Goal: Information Seeking & Learning: Check status

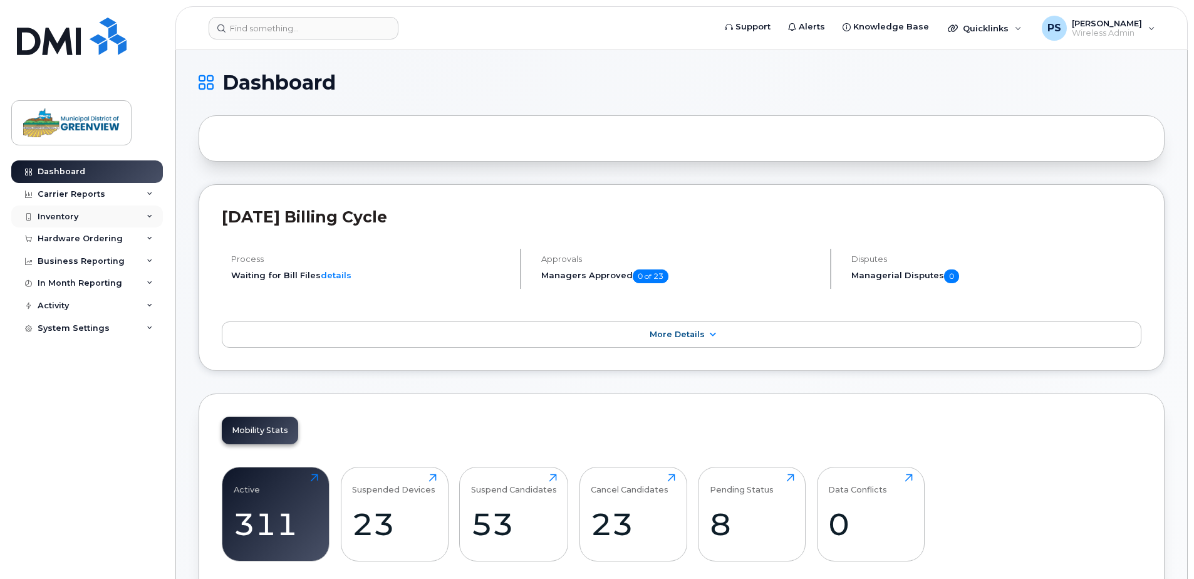
click at [80, 212] on div "Inventory" at bounding box center [87, 216] width 152 height 23
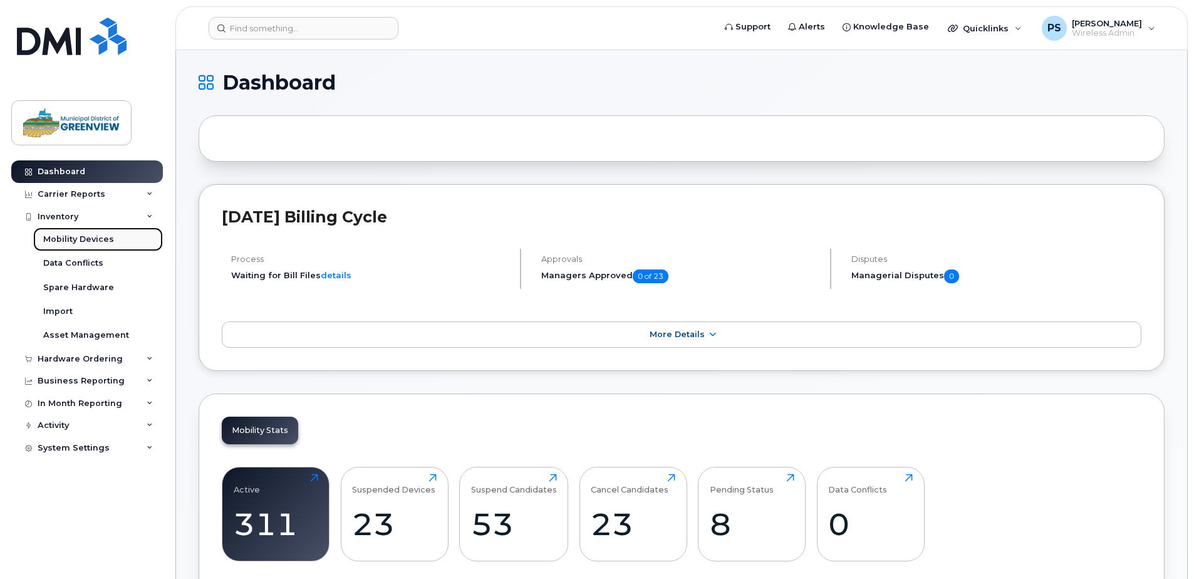
click at [83, 235] on div "Mobility Devices" at bounding box center [78, 239] width 71 height 11
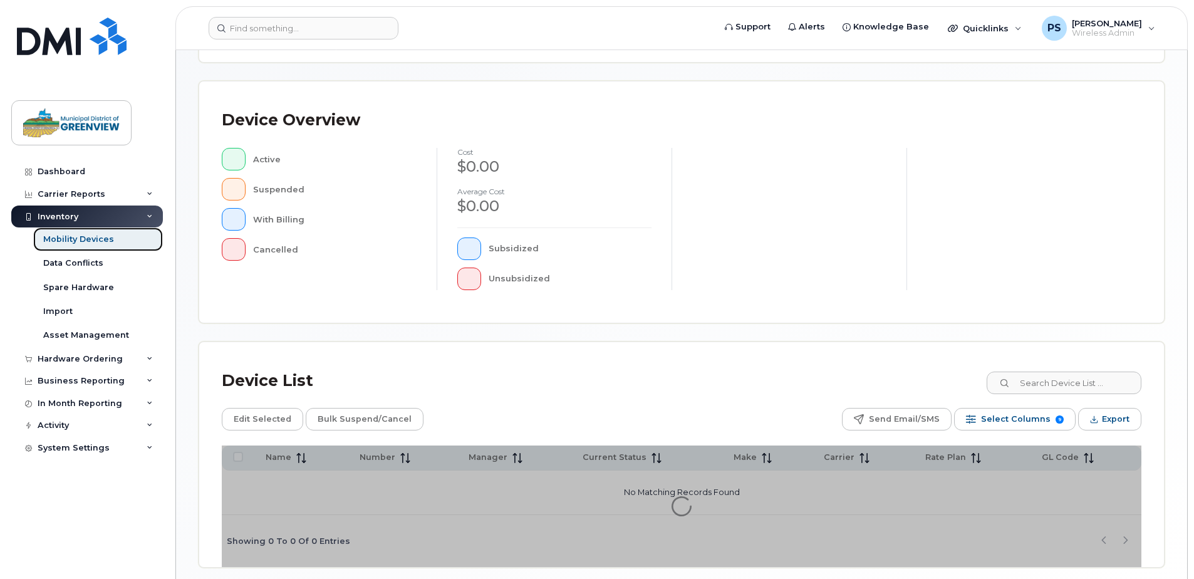
scroll to position [282, 0]
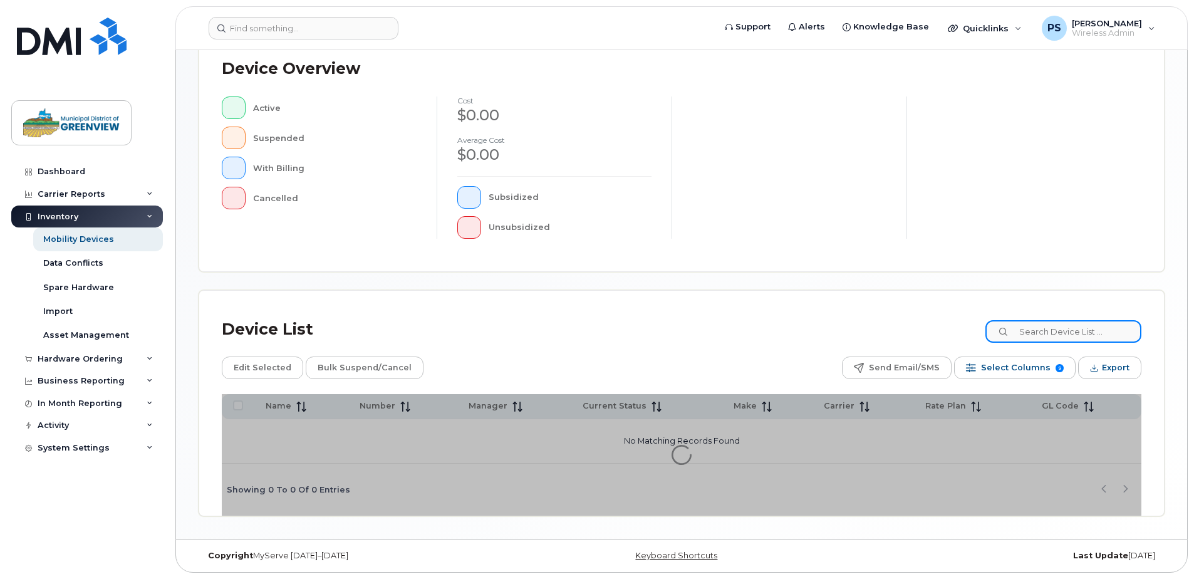
click at [1043, 333] on input at bounding box center [1063, 331] width 156 height 23
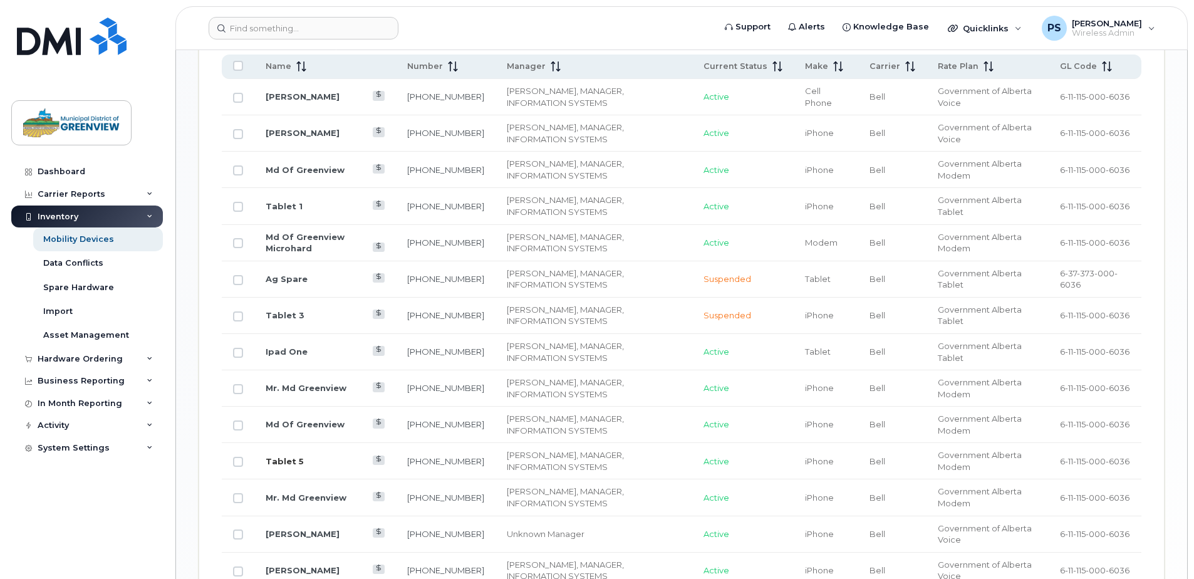
scroll to position [721, 0]
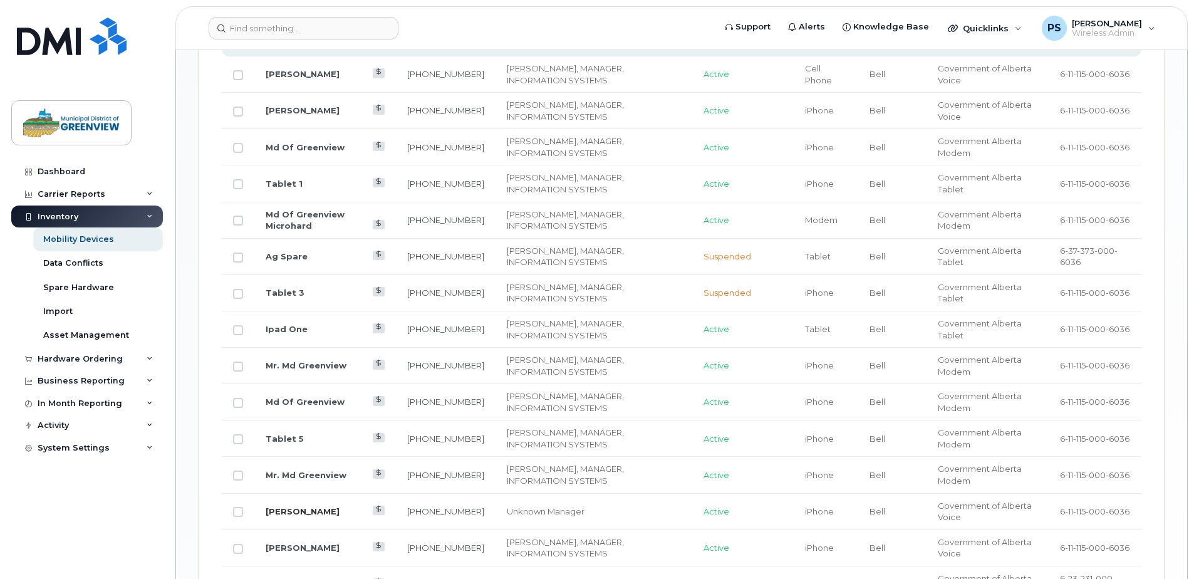
type input "peter"
drag, startPoint x: 296, startPoint y: 509, endPoint x: 326, endPoint y: 528, distance: 36.3
click at [294, 509] on link "[PERSON_NAME]" at bounding box center [303, 511] width 74 height 10
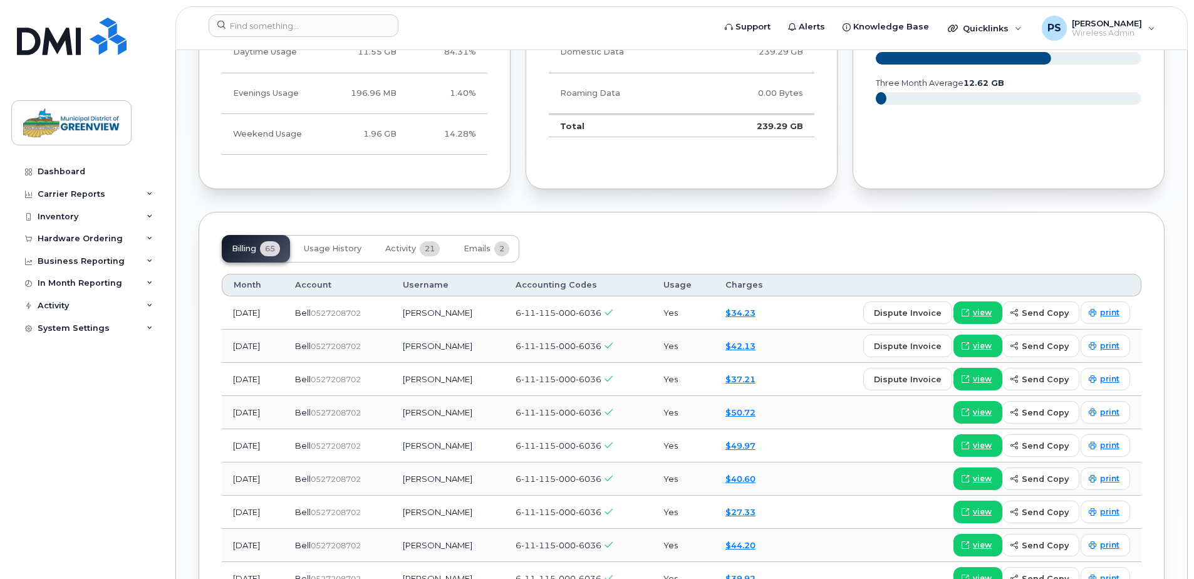
scroll to position [877, 0]
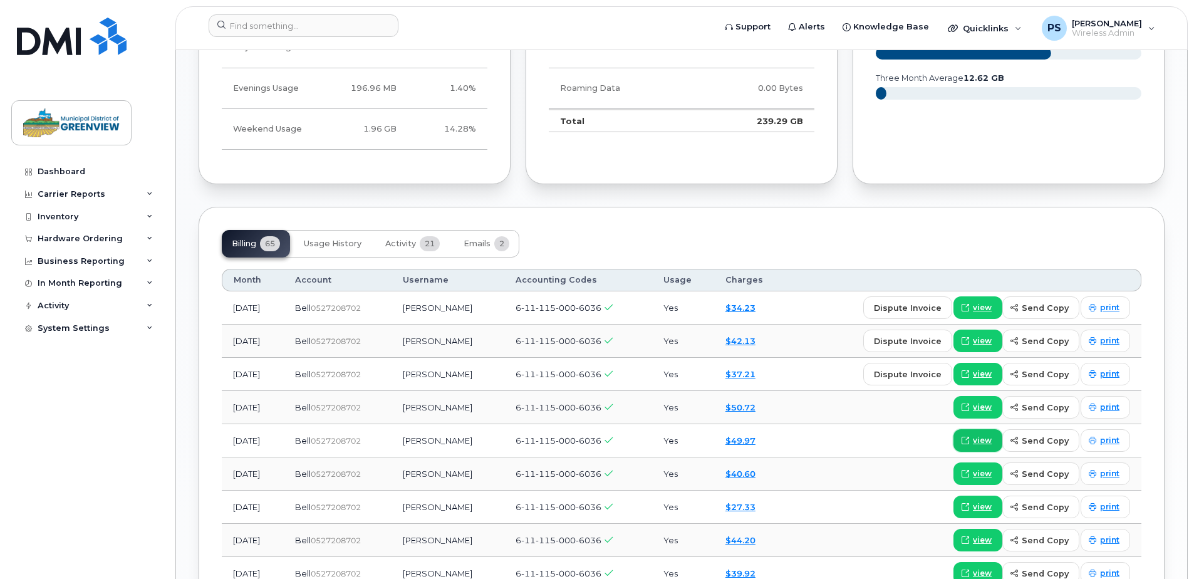
click at [981, 438] on span "view" at bounding box center [981, 440] width 19 height 11
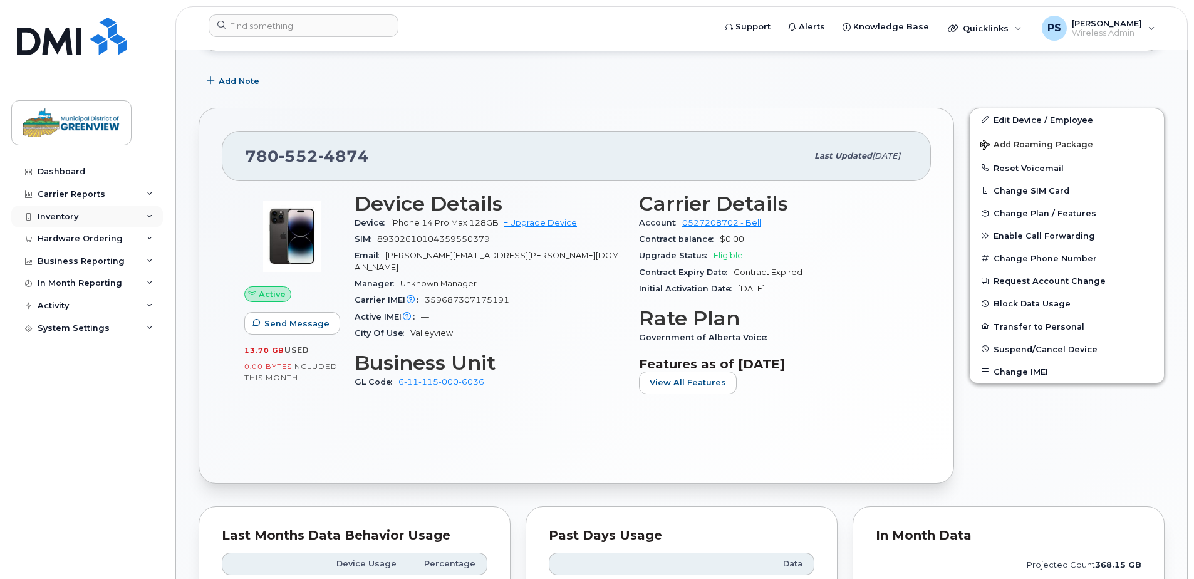
scroll to position [250, 0]
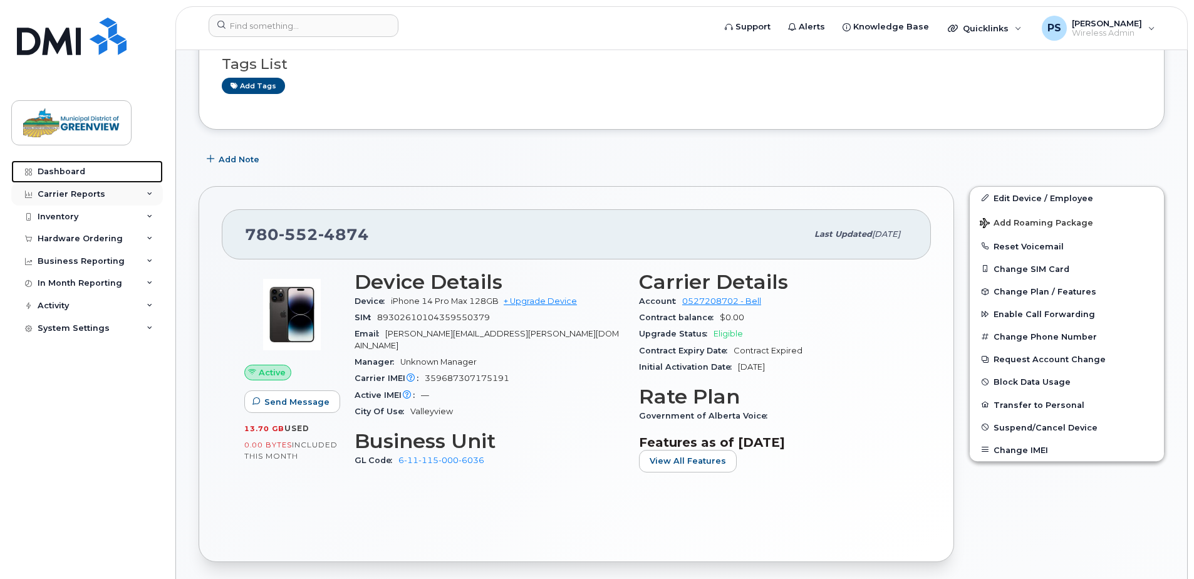
click at [73, 177] on link "Dashboard" at bounding box center [87, 171] width 152 height 23
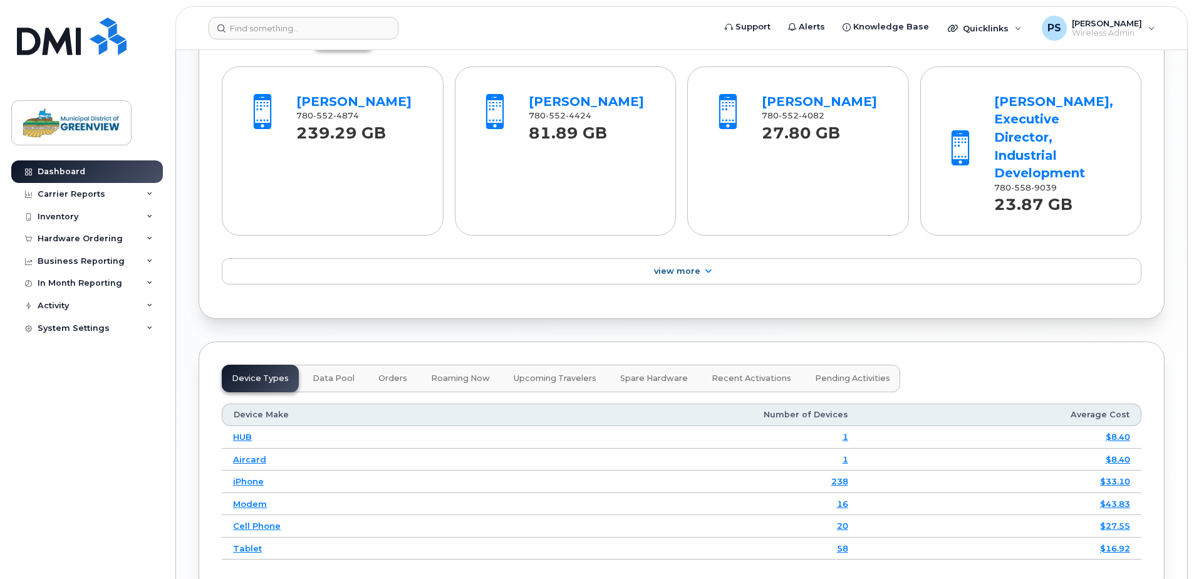
scroll to position [1408, 0]
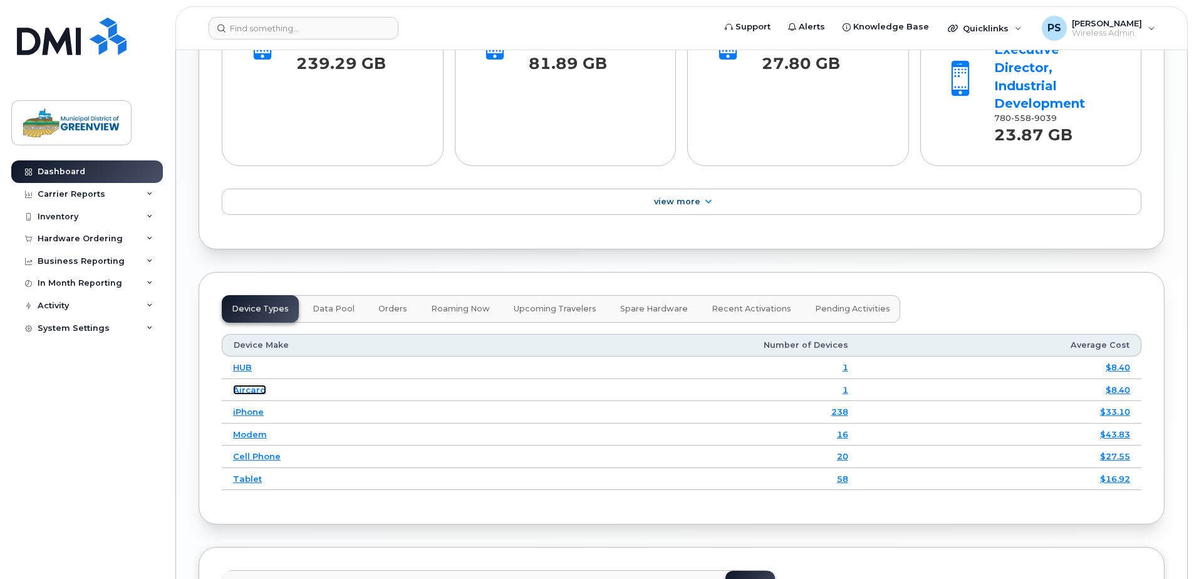
click at [252, 384] on link "Aircard" at bounding box center [249, 389] width 33 height 10
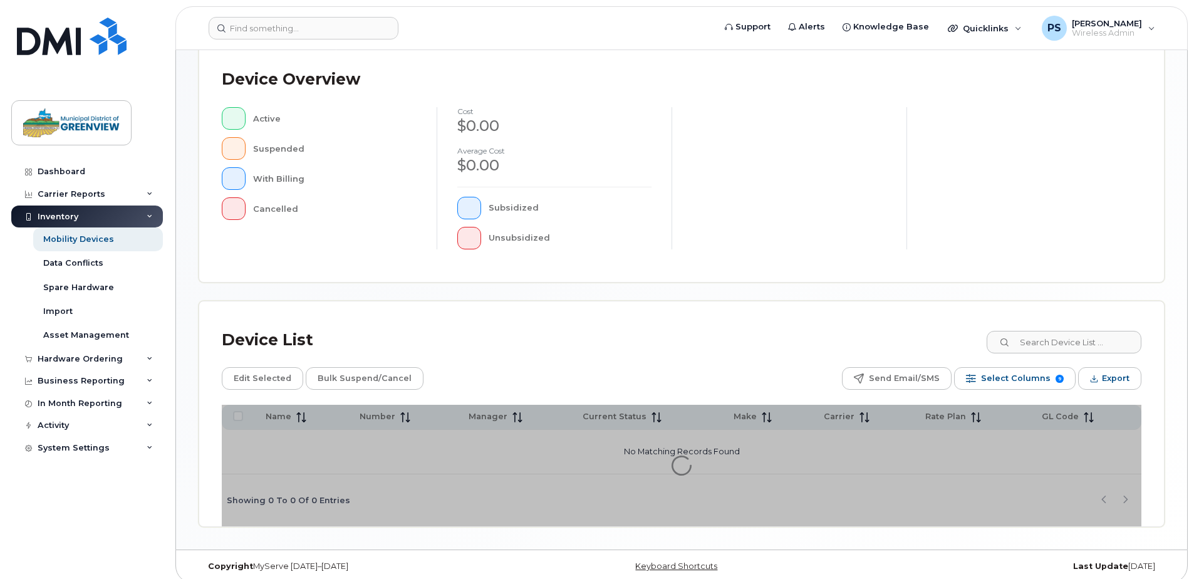
scroll to position [282, 0]
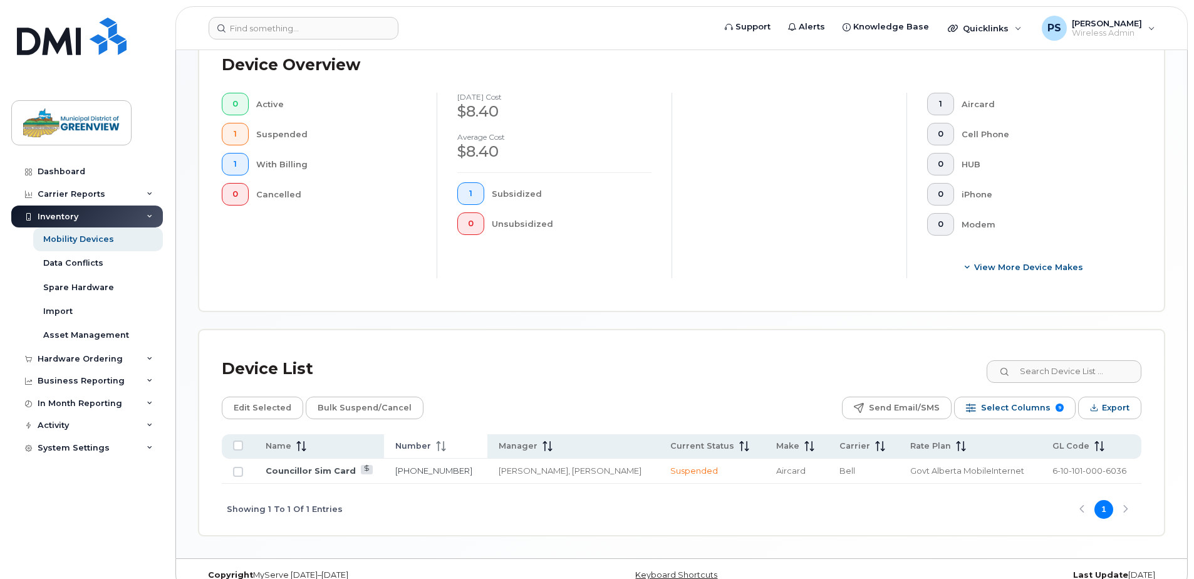
scroll to position [338, 0]
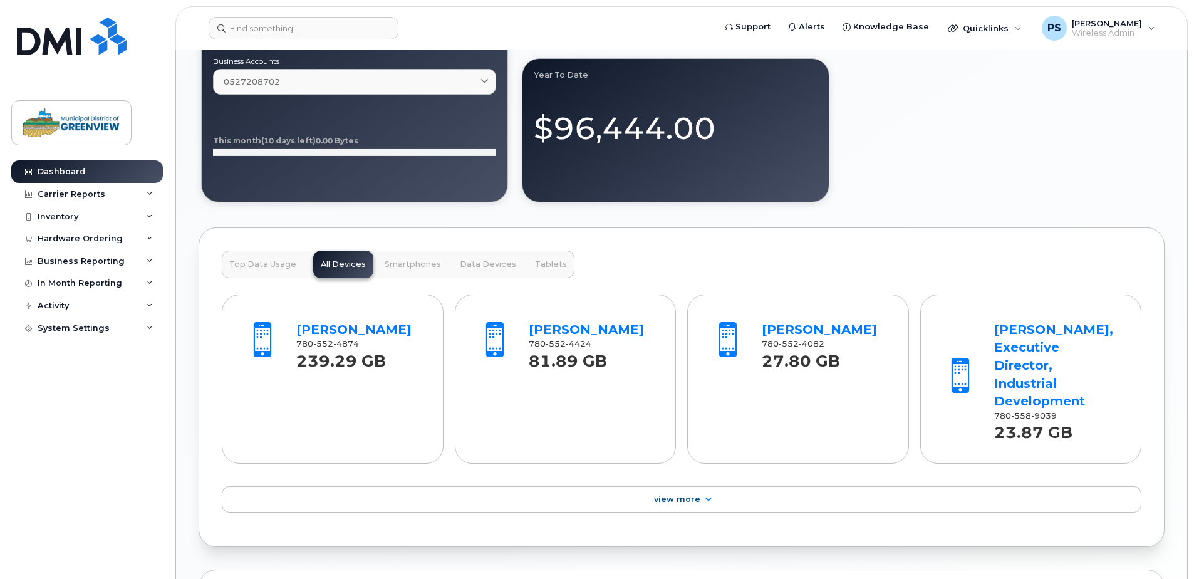
scroll to position [877, 0]
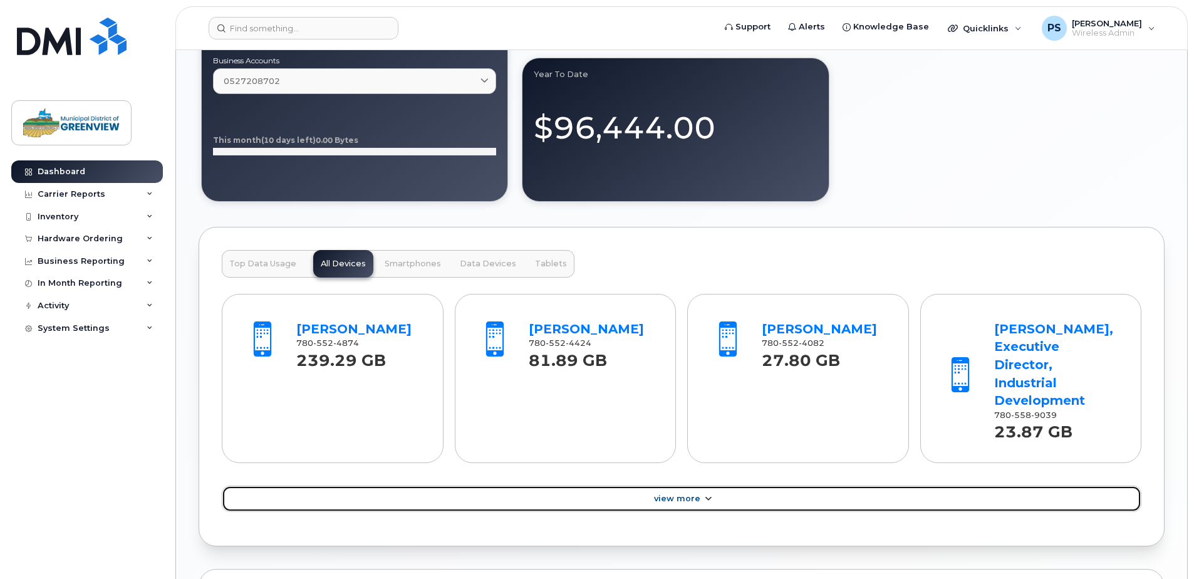
click at [667, 493] on span "View More" at bounding box center [677, 497] width 46 height 9
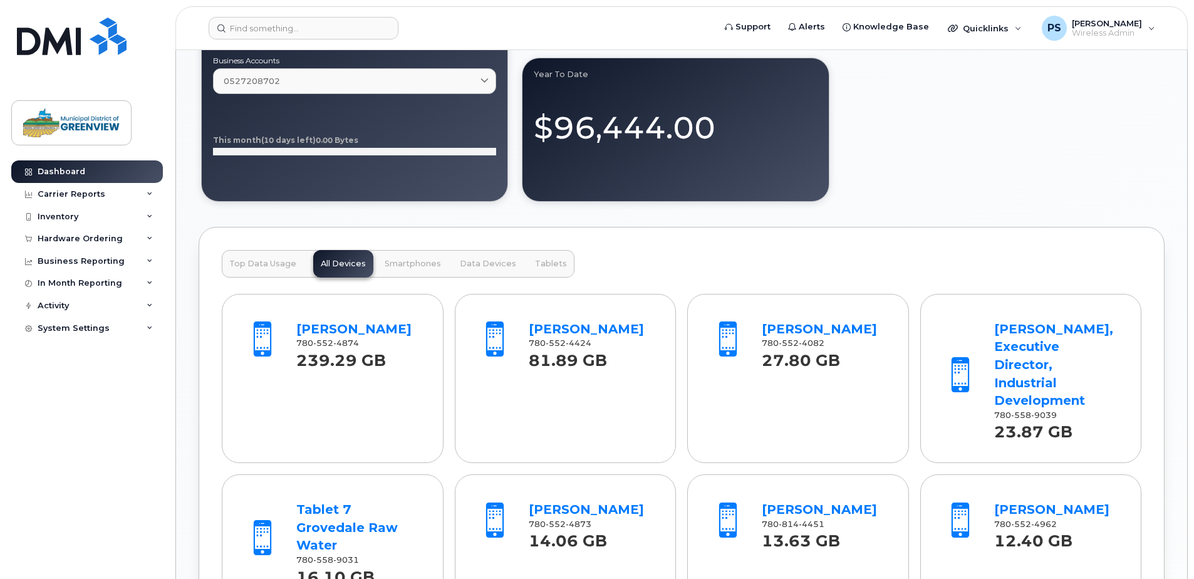
click at [349, 337] on div "[PERSON_NAME]" at bounding box center [358, 329] width 125 height 18
click at [351, 332] on link "[PERSON_NAME]" at bounding box center [353, 328] width 115 height 15
click at [1152, 26] on div "PS [PERSON_NAME] Wireless Admin" at bounding box center [1098, 28] width 131 height 25
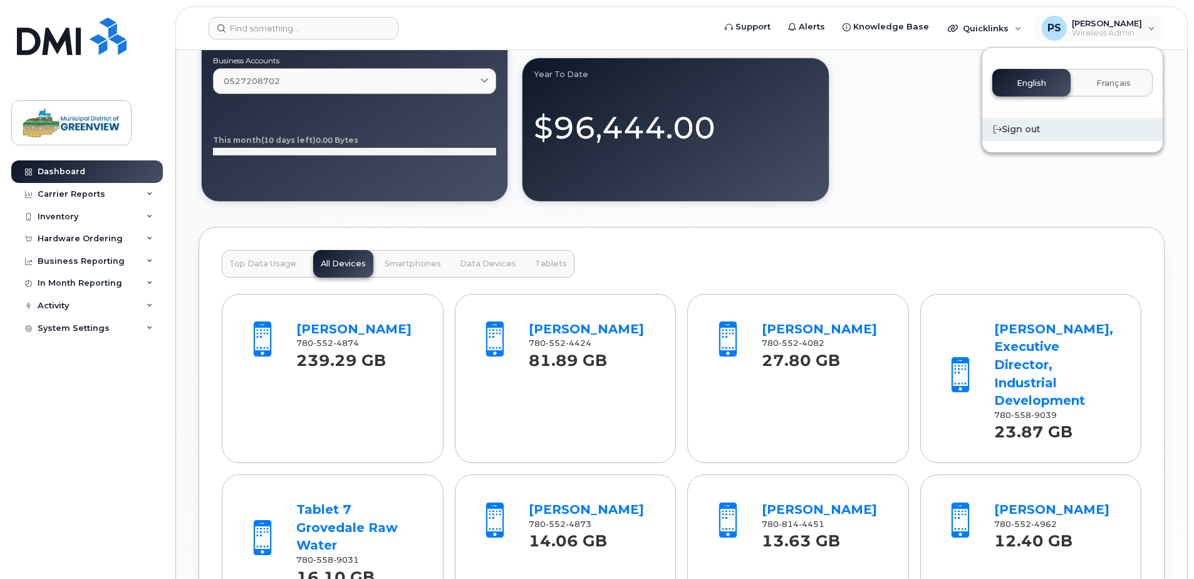
click at [1011, 126] on div "Sign out" at bounding box center [1072, 129] width 180 height 23
